Goal: Task Accomplishment & Management: Use online tool/utility

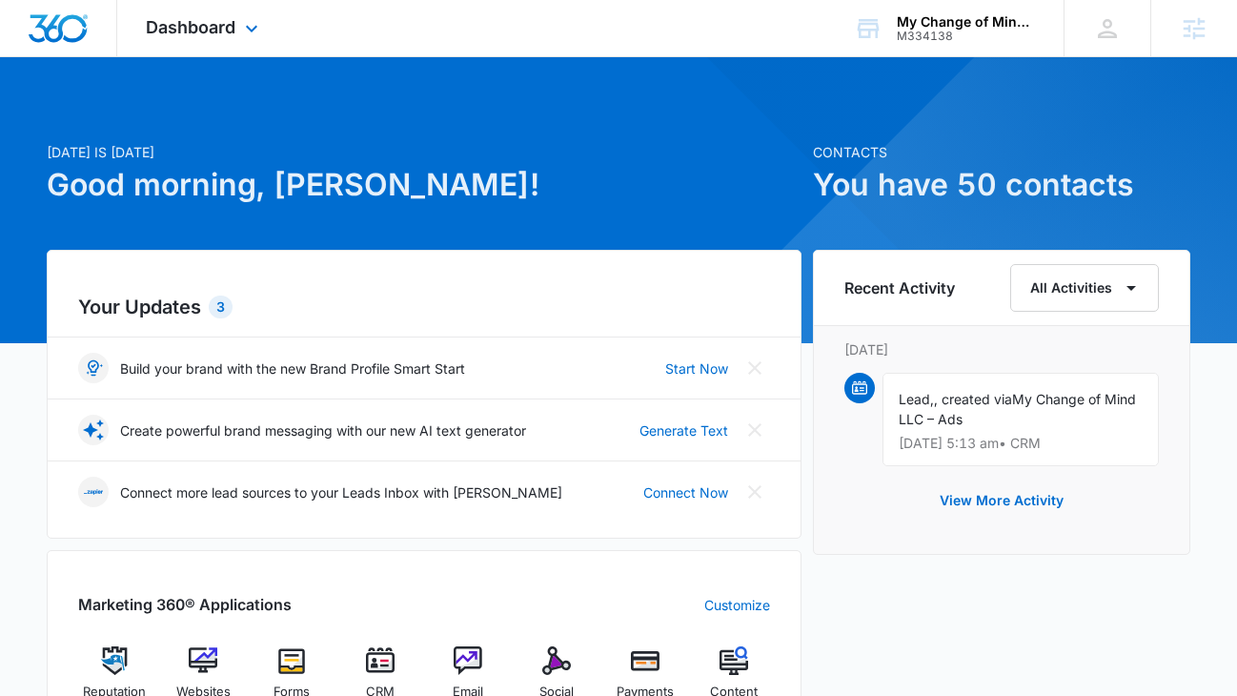
click at [225, 14] on div "Dashboard Apps Reputation Websites Forms CRM Email Social Payments POS Content …" at bounding box center [204, 28] width 174 height 56
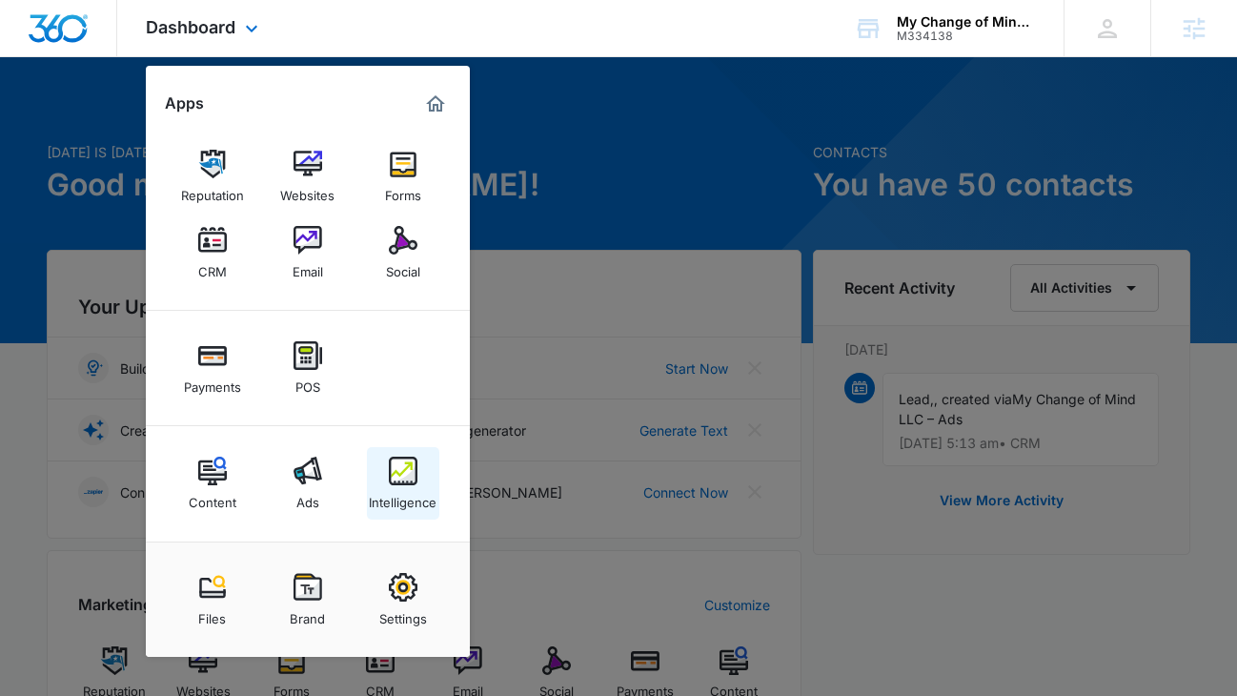
click at [382, 473] on link "Intelligence" at bounding box center [403, 483] width 72 height 72
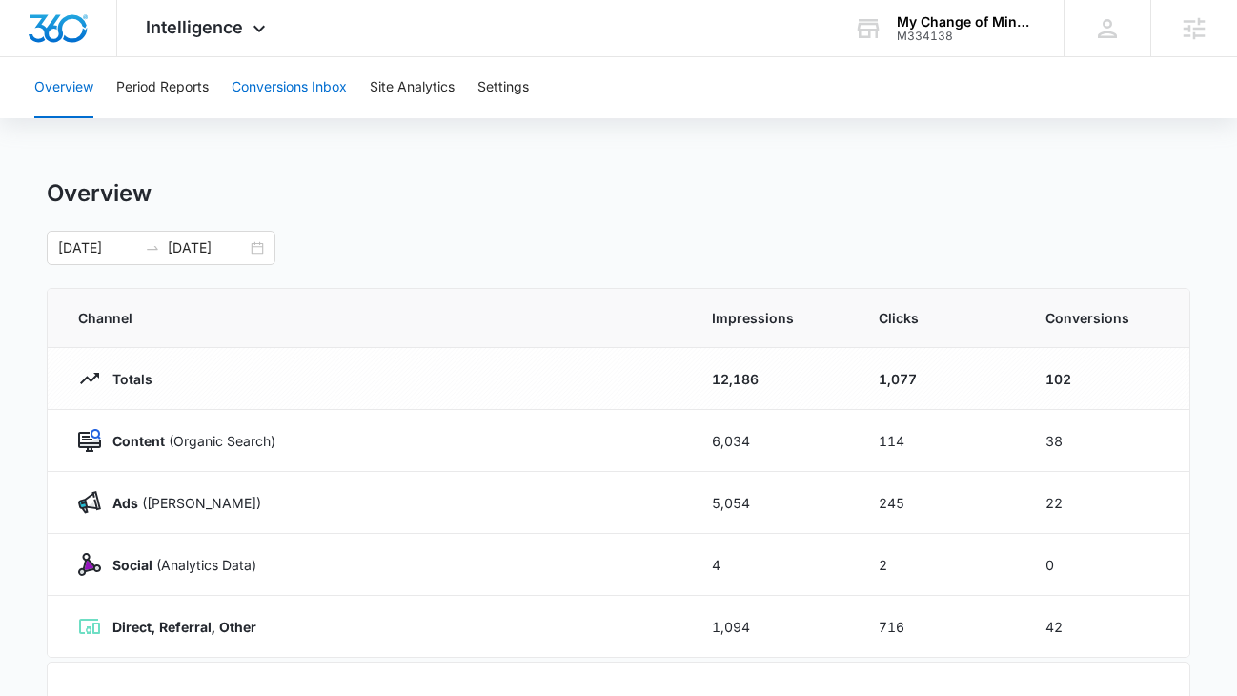
click at [267, 73] on button "Conversions Inbox" at bounding box center [289, 87] width 115 height 61
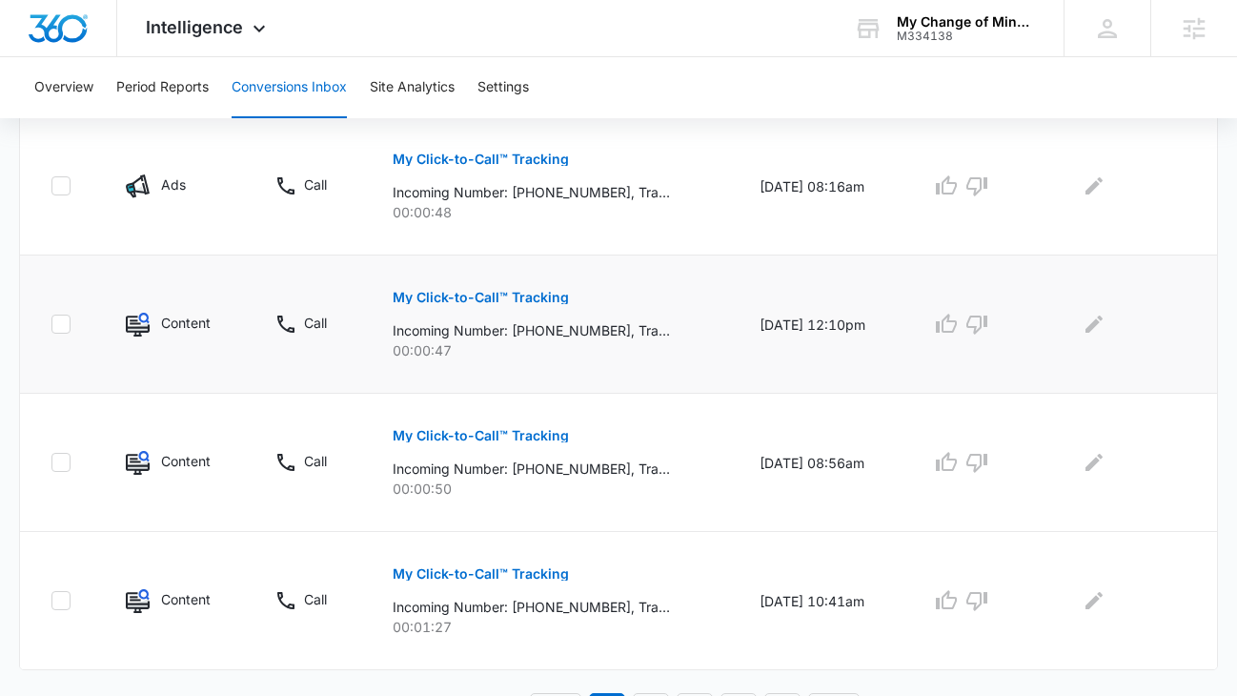
scroll to position [1345, 0]
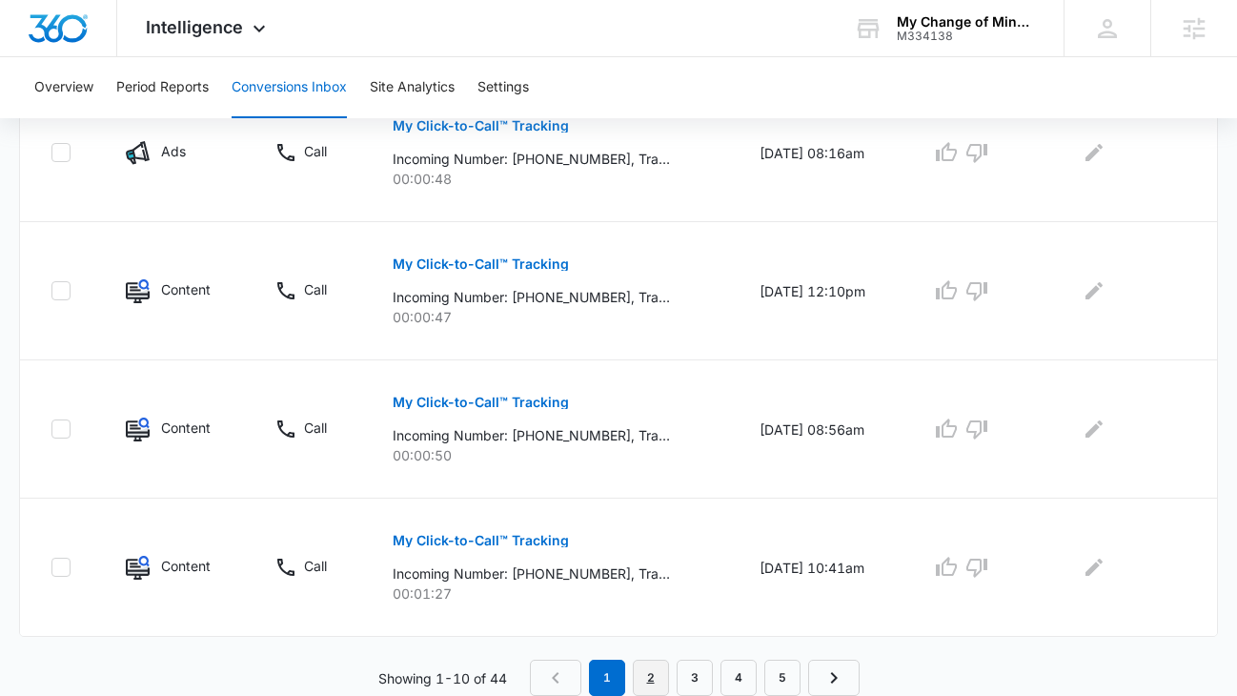
click at [651, 674] on link "2" at bounding box center [651, 677] width 36 height 36
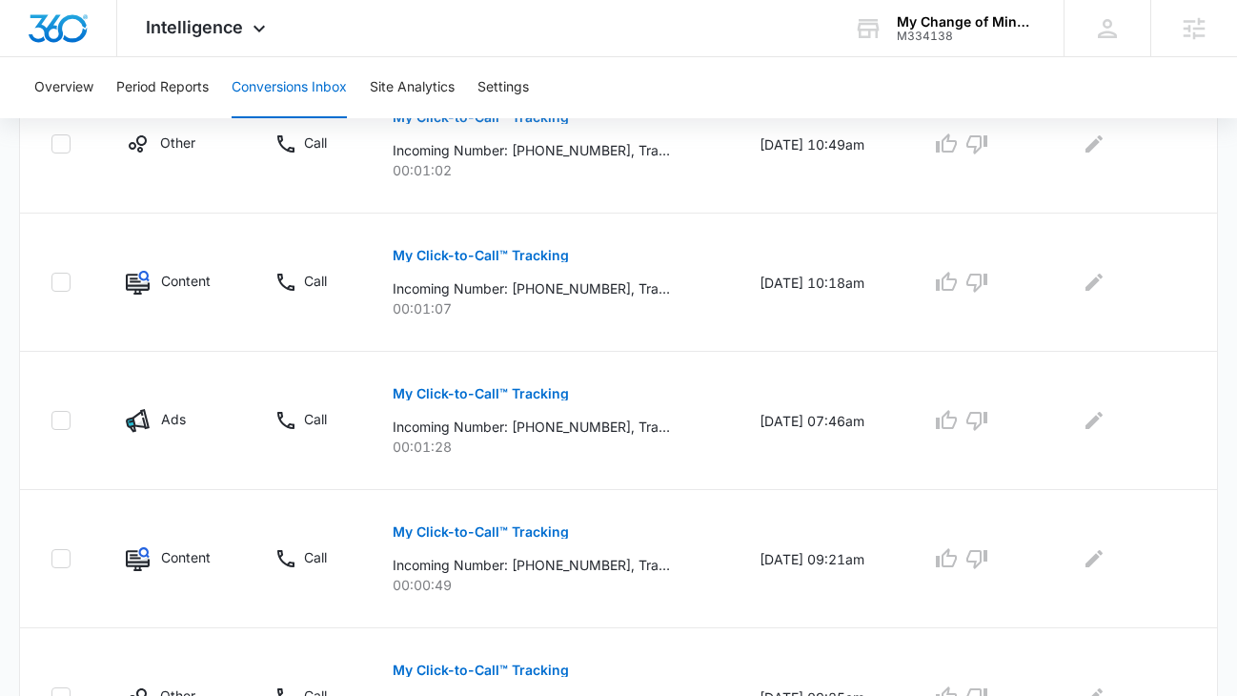
scroll to position [934, 0]
